Goal: Check status

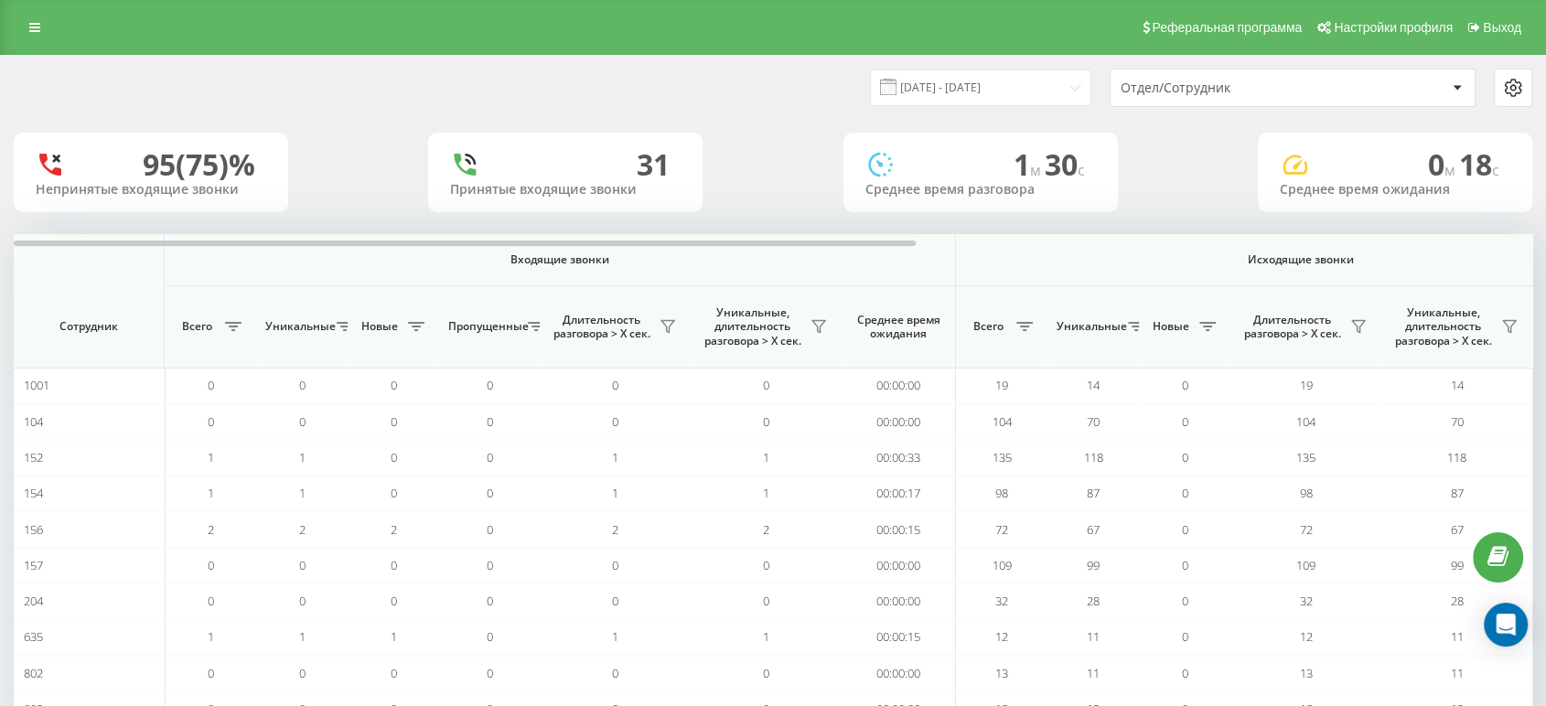
click at [1276, 76] on div "Отдел/Сотрудник" at bounding box center [1293, 88] width 364 height 37
click at [1022, 71] on input "[DATE] - [DATE]" at bounding box center [980, 88] width 221 height 36
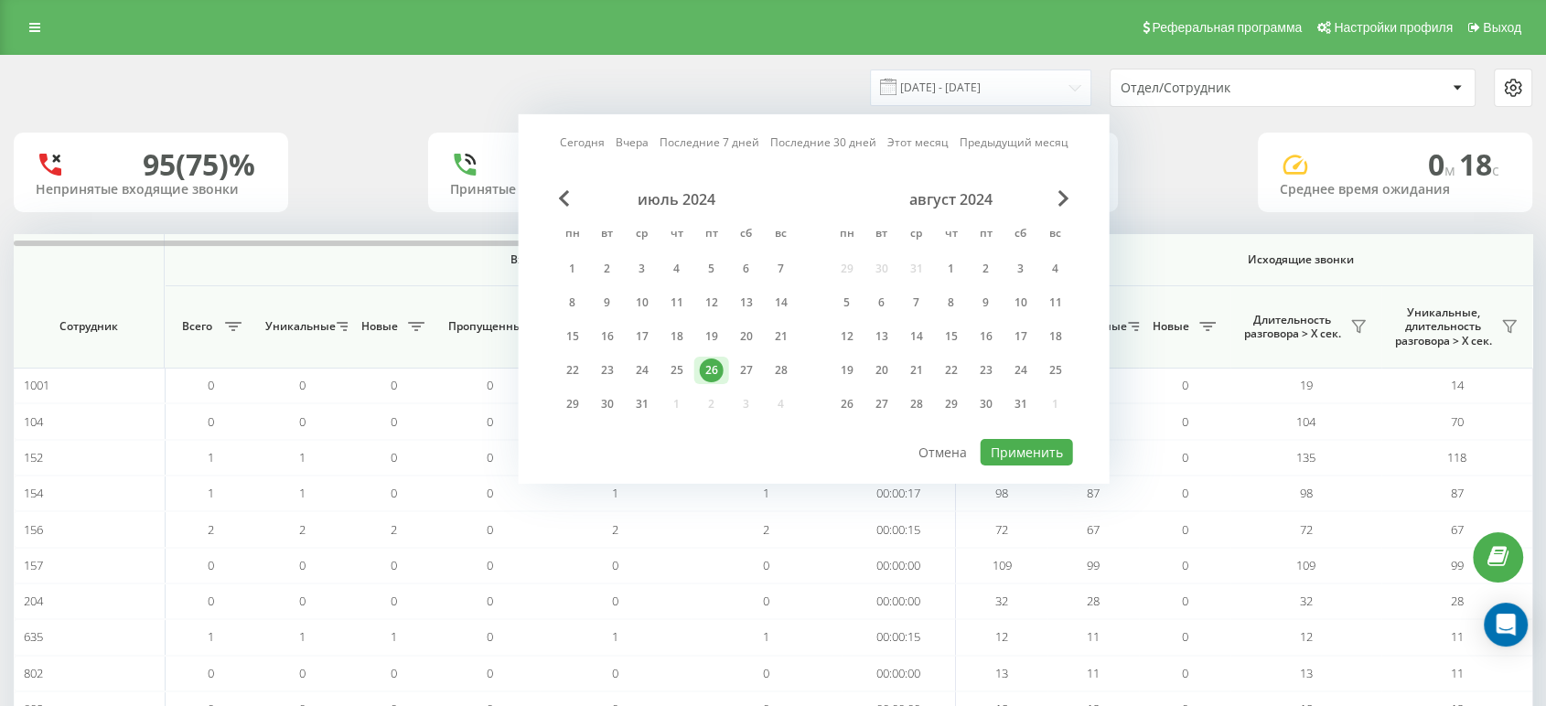
click at [598, 139] on link "Сегодня" at bounding box center [582, 142] width 45 height 17
click at [983, 456] on button "Применить" at bounding box center [1027, 452] width 92 height 27
type input "[DATE] - [DATE]"
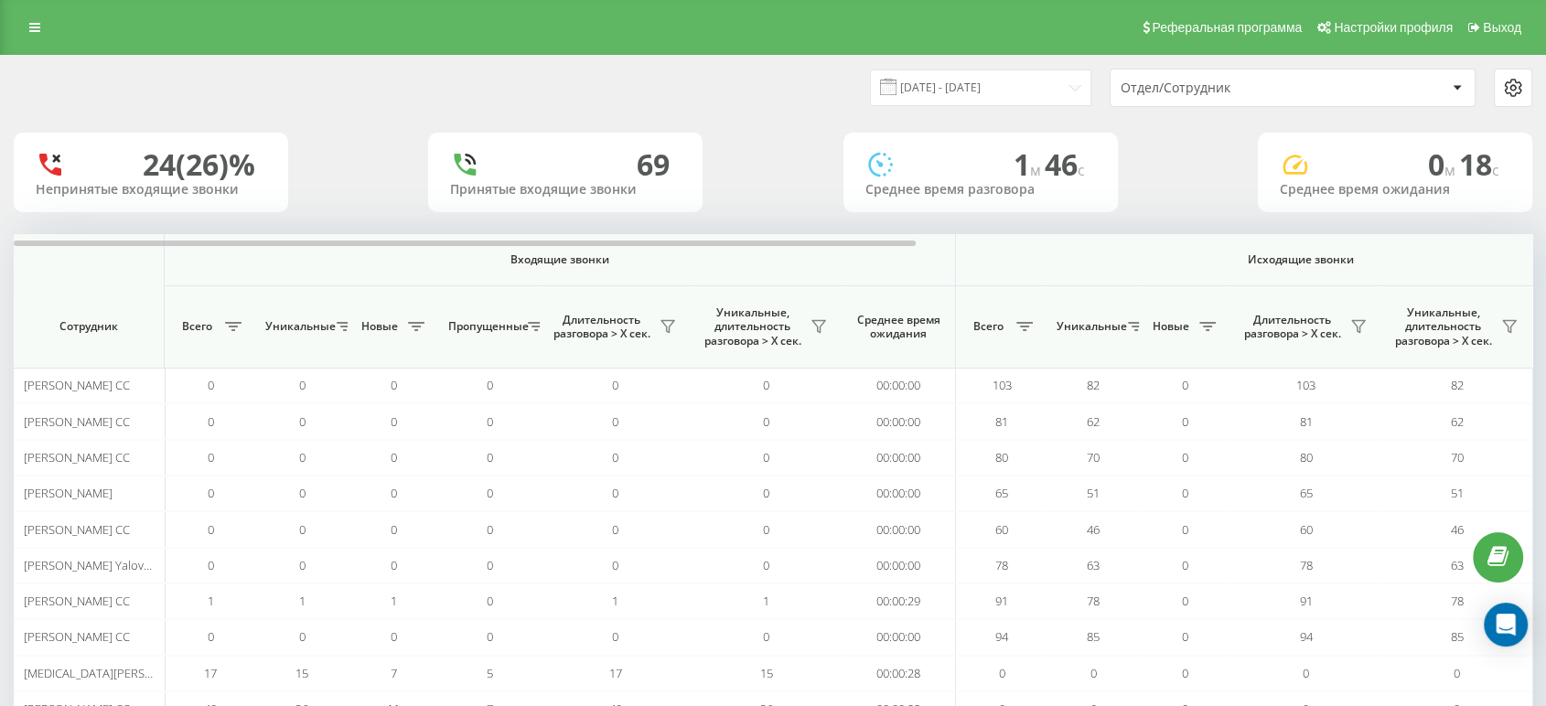
click at [1176, 94] on div "Отдел/Сотрудник" at bounding box center [1230, 89] width 219 height 16
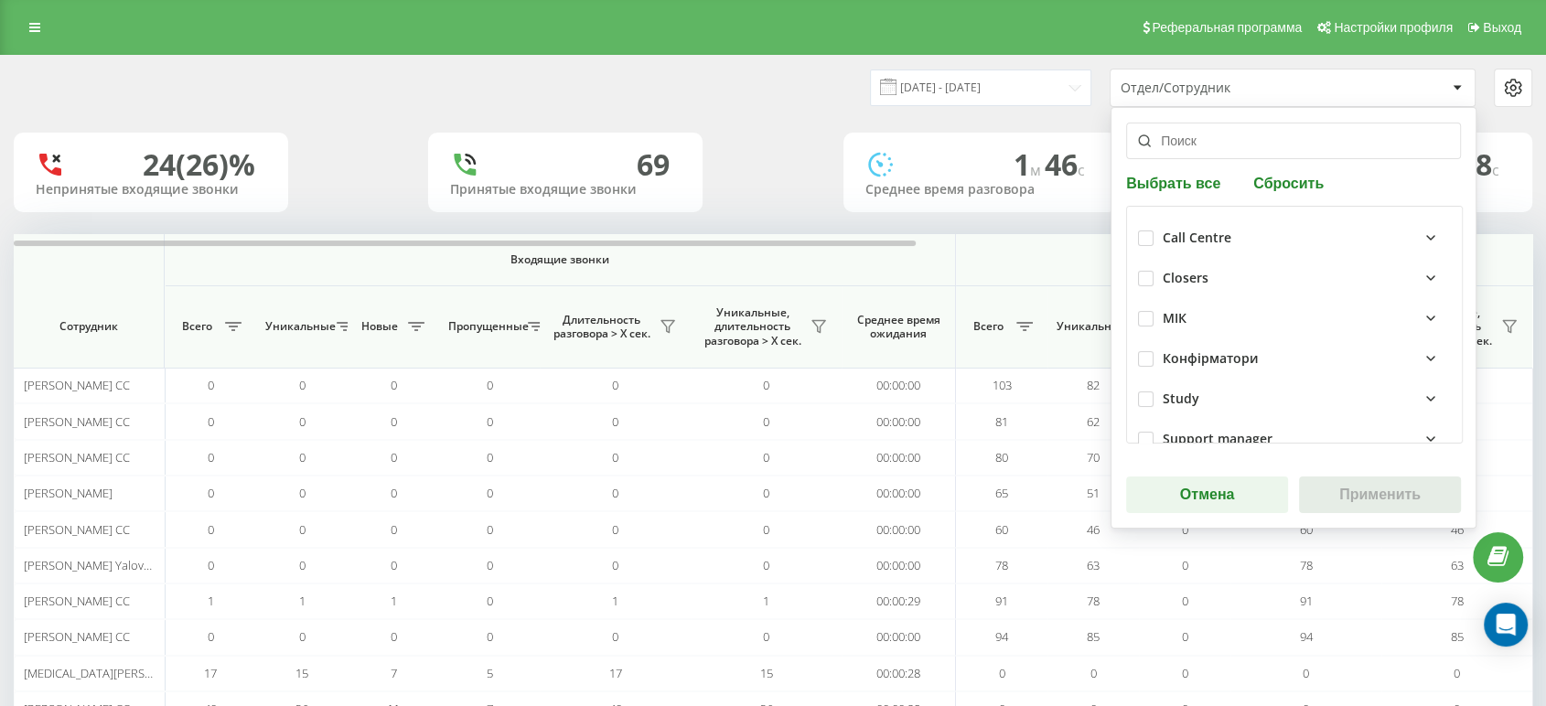
click at [1138, 228] on div "Call Centre" at bounding box center [1294, 238] width 313 height 40
click at [1142, 231] on label at bounding box center [1146, 231] width 16 height 0
checkbox input "true"
click at [1354, 496] on button "Применить" at bounding box center [1380, 495] width 162 height 37
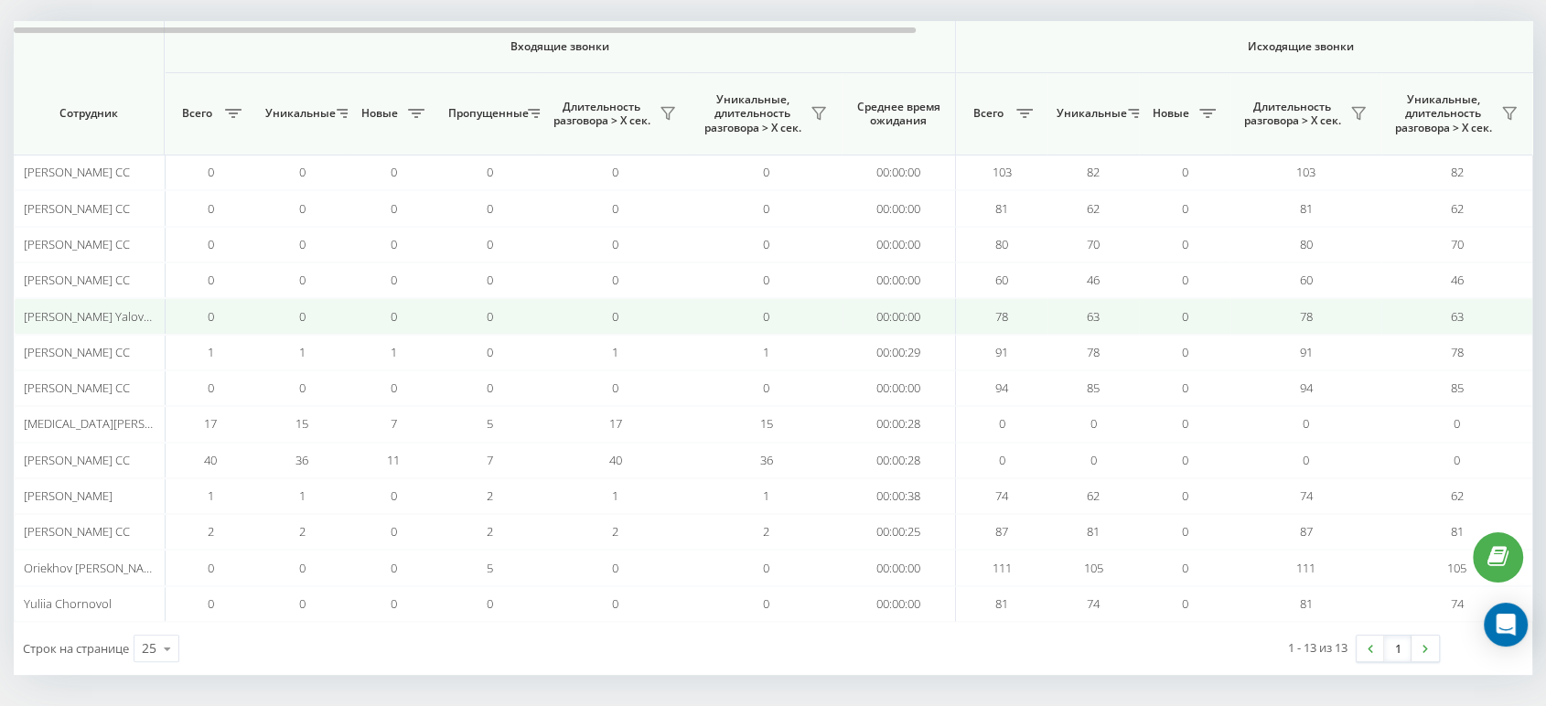
scroll to position [215, 0]
